Goal: Information Seeking & Learning: Learn about a topic

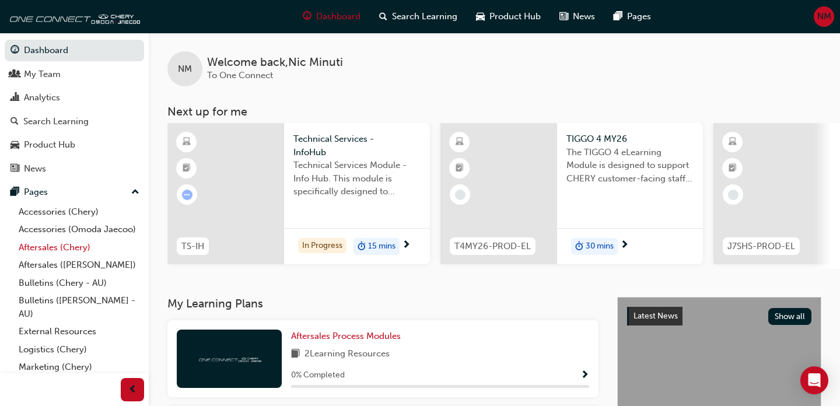
click at [57, 249] on link "Aftersales (Chery)" at bounding box center [79, 248] width 130 height 18
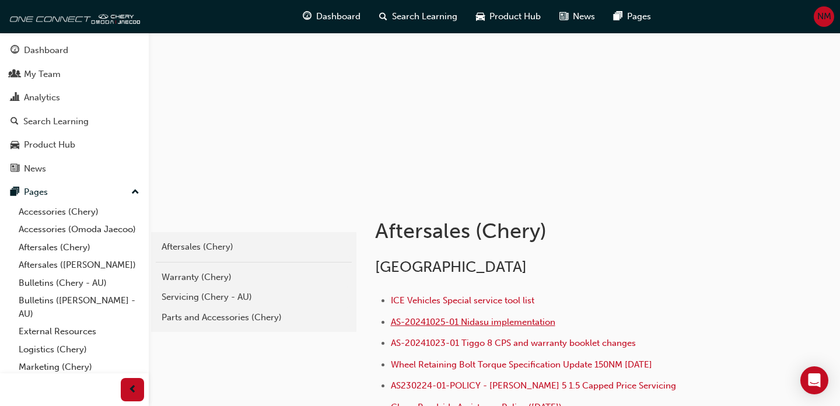
scroll to position [145, 0]
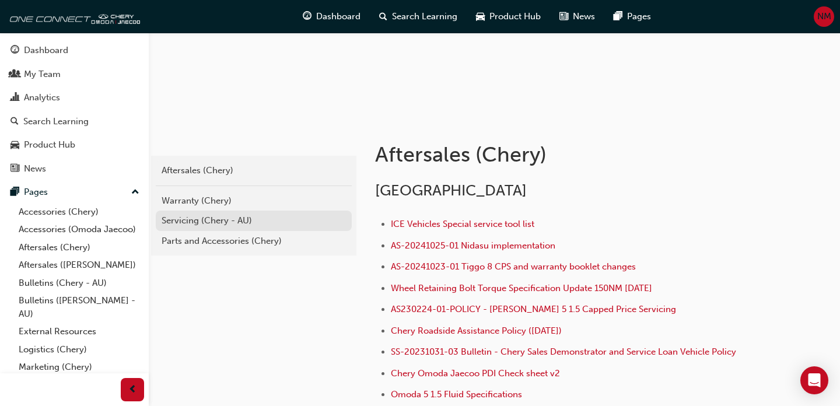
click at [210, 215] on div "Servicing (Chery - AU)" at bounding box center [254, 220] width 184 height 13
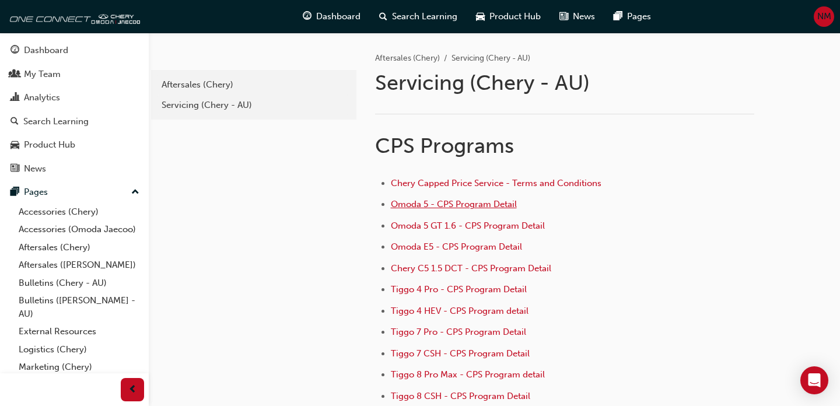
click at [449, 202] on span "Omoda 5 - CPS Program Detail" at bounding box center [454, 204] width 126 height 11
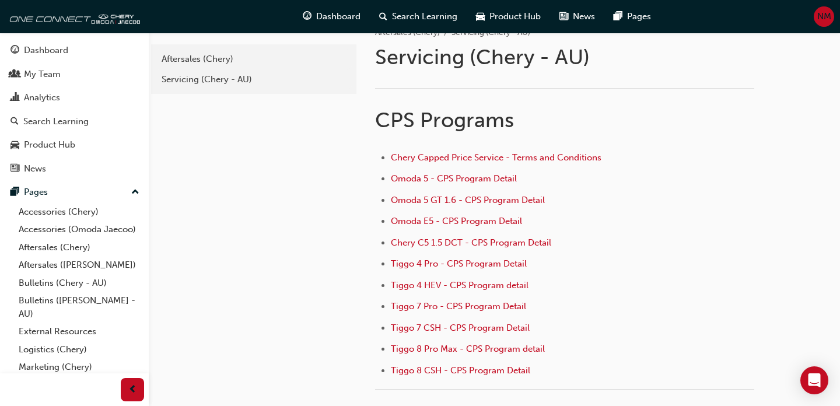
scroll to position [27, 0]
click at [457, 349] on span "Tiggo 8 Pro Max - CPS Program detail" at bounding box center [468, 347] width 154 height 11
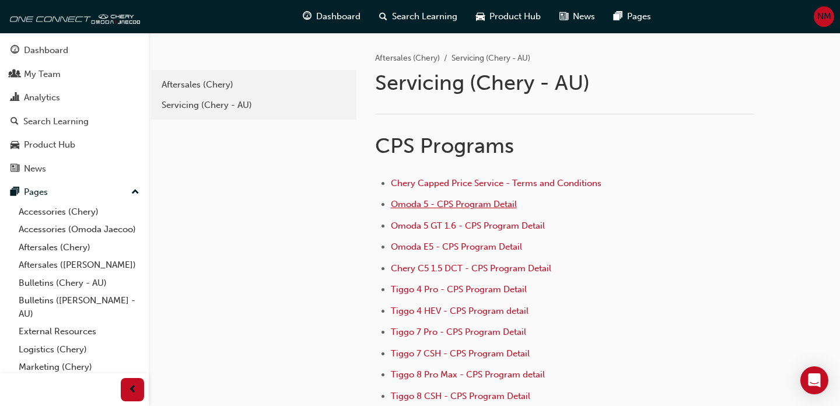
click at [452, 202] on span "Omoda 5 - CPS Program Detail" at bounding box center [454, 204] width 126 height 11
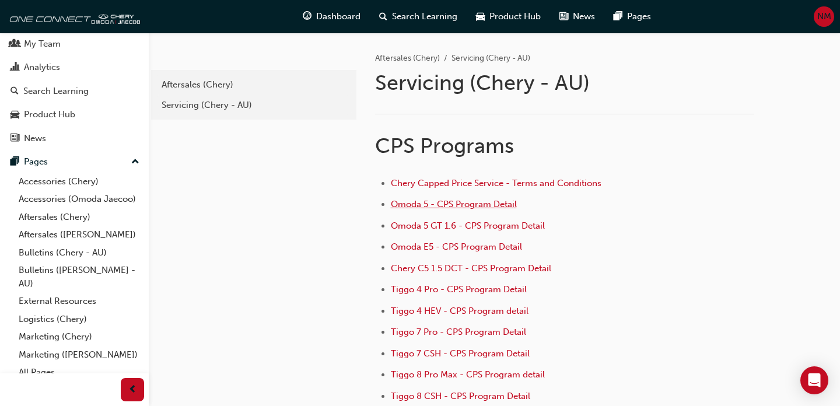
click at [486, 204] on span "Omoda 5 - CPS Program Detail" at bounding box center [454, 204] width 126 height 11
